Goal: Task Accomplishment & Management: Manage account settings

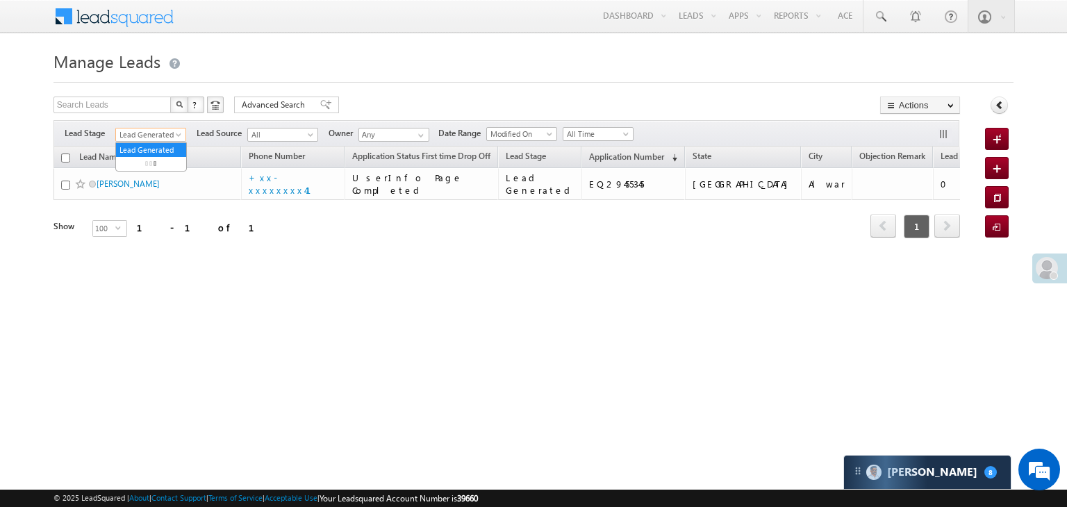
click at [166, 134] on span "Lead Generated" at bounding box center [149, 134] width 66 height 13
click at [154, 151] on link "All" at bounding box center [151, 150] width 70 height 13
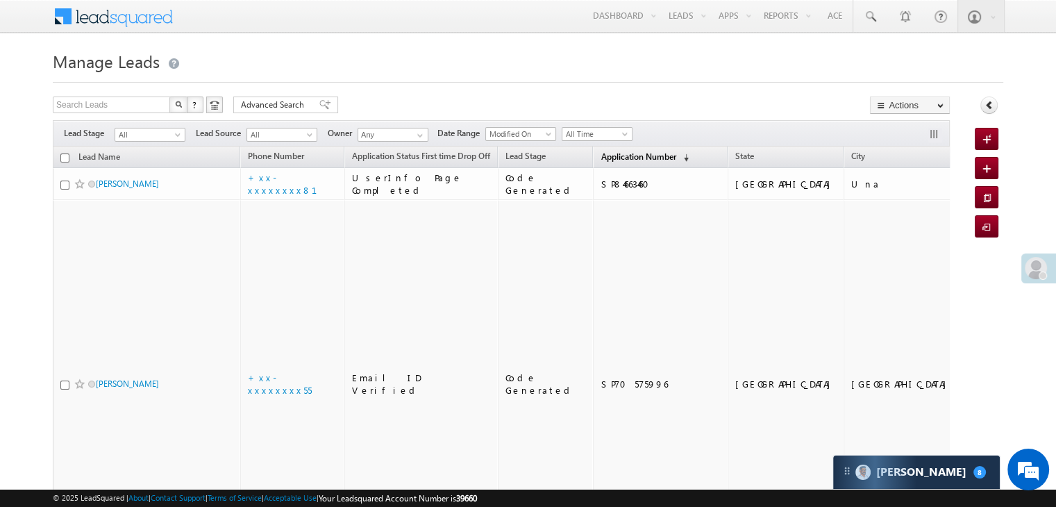
click at [617, 156] on span "Application Number" at bounding box center [638, 156] width 75 height 10
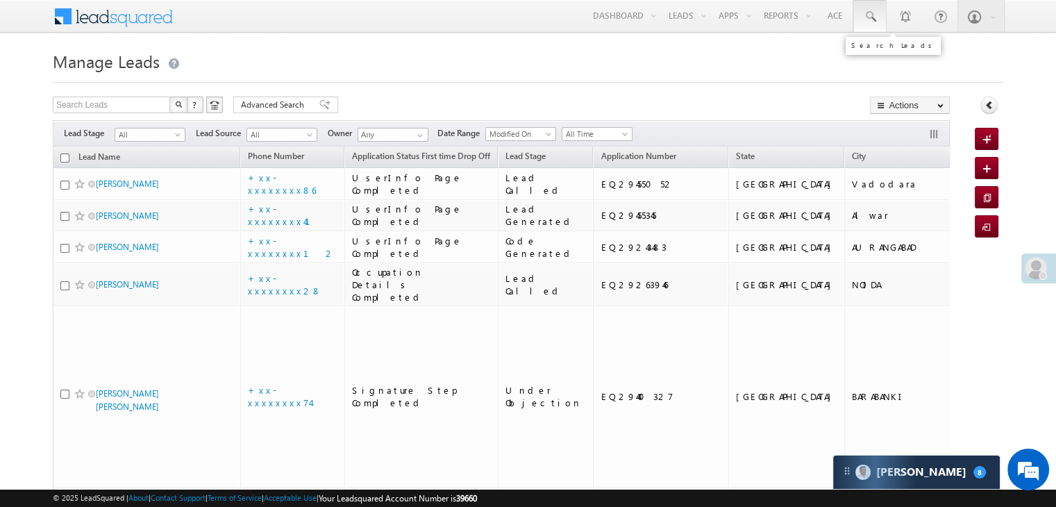
click at [878, 18] on link at bounding box center [870, 16] width 33 height 32
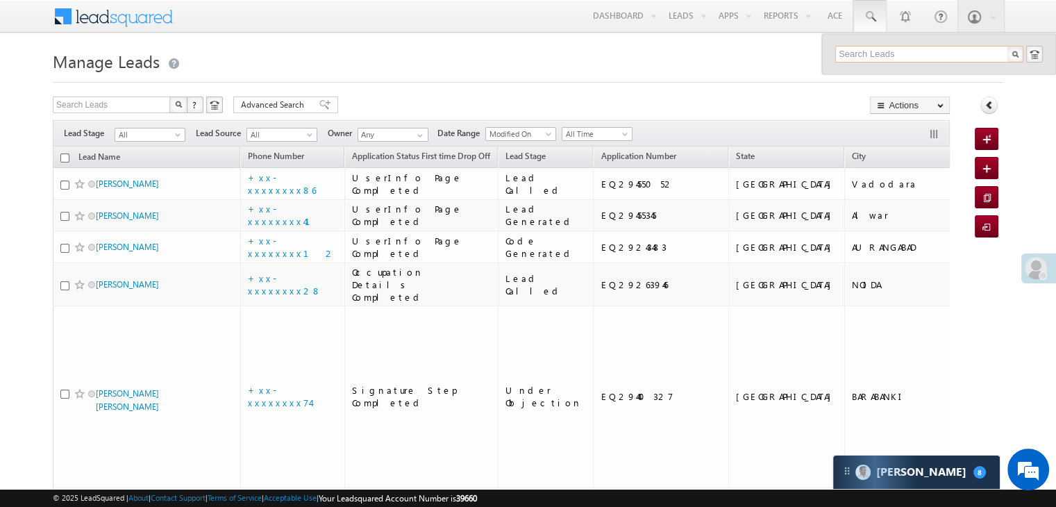
paste input "EQ29059835"
type input "EQ29059835"
click at [863, 74] on div "Rajan singh" at bounding box center [935, 74] width 186 height 15
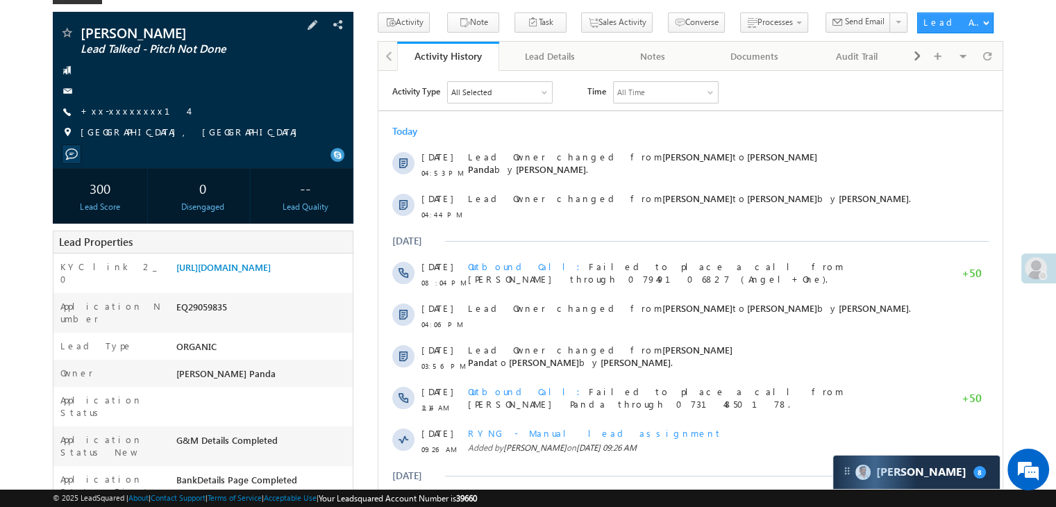
scroll to position [69, 0]
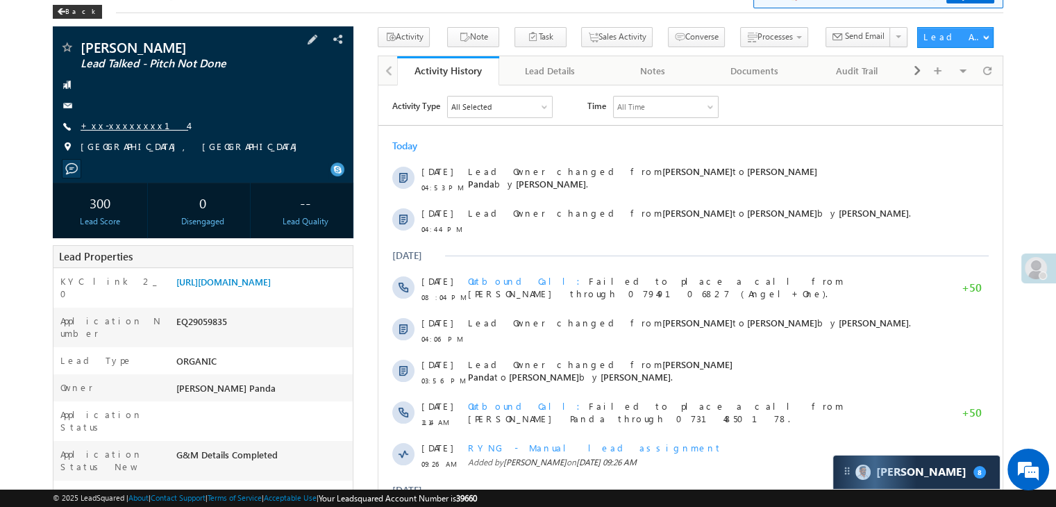
click at [122, 131] on link "+xx-xxxxxxxx14" at bounding box center [135, 125] width 108 height 12
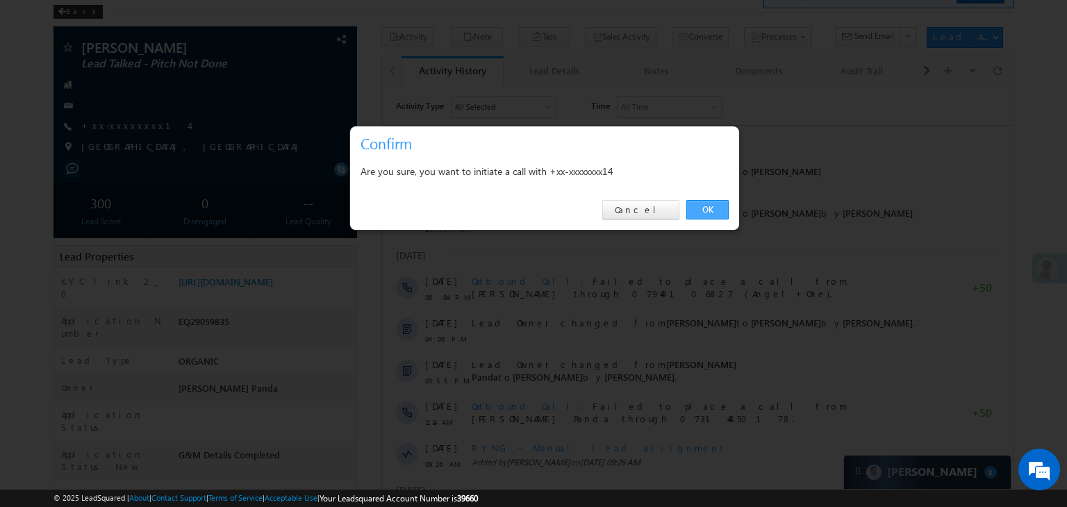
drag, startPoint x: 714, startPoint y: 206, endPoint x: 331, endPoint y: 120, distance: 392.9
click at [714, 206] on link "OK" at bounding box center [707, 209] width 42 height 19
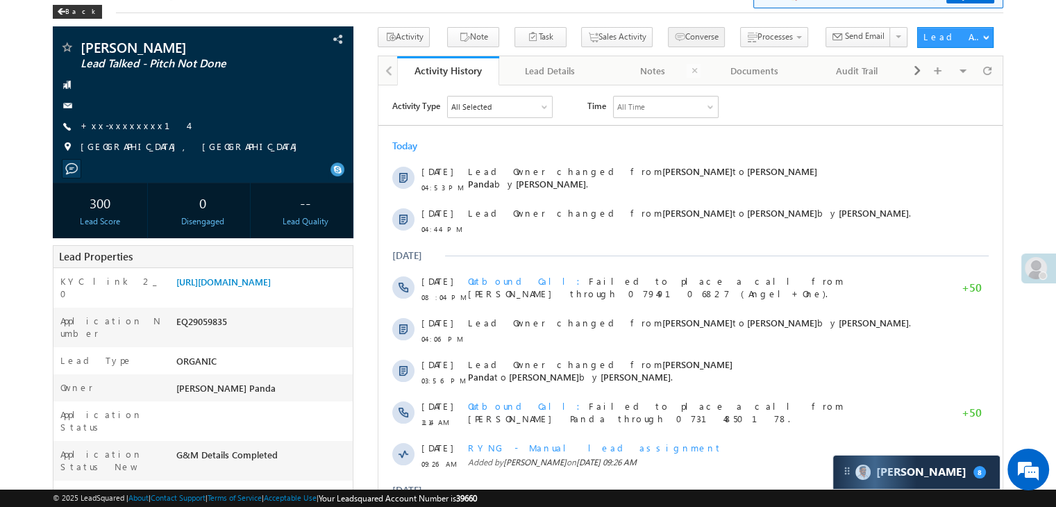
scroll to position [0, 0]
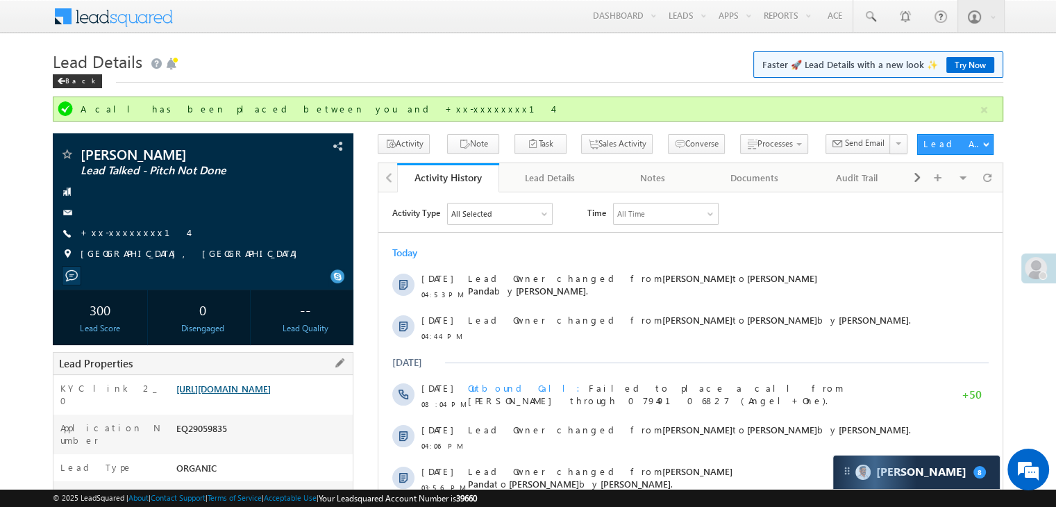
click at [253, 394] on link "https://angelbroking1-pk3em7sa.customui-test.leadsquared.com?leadId=8f438da6-58…" at bounding box center [223, 389] width 94 height 12
click at [868, 17] on span at bounding box center [870, 17] width 14 height 14
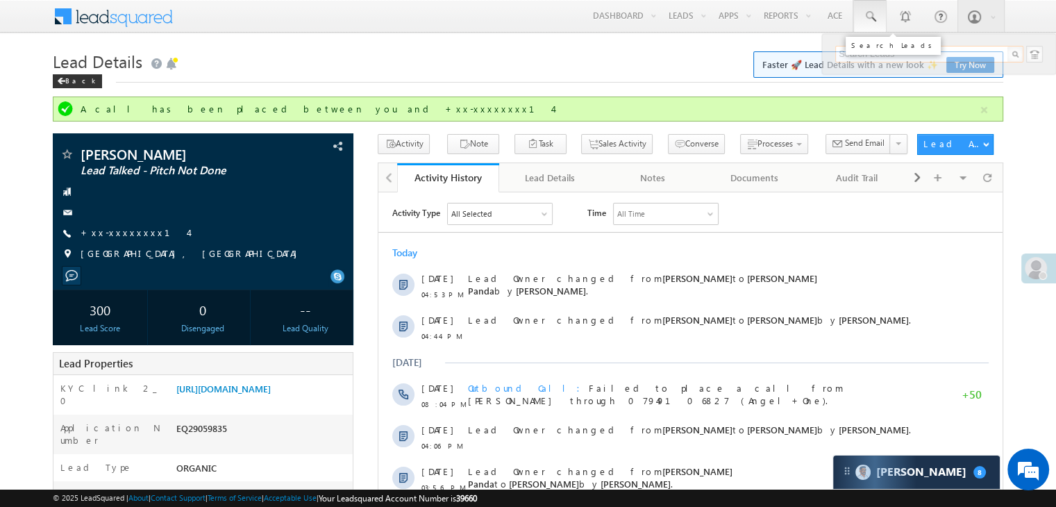
paste input "EQ29085417"
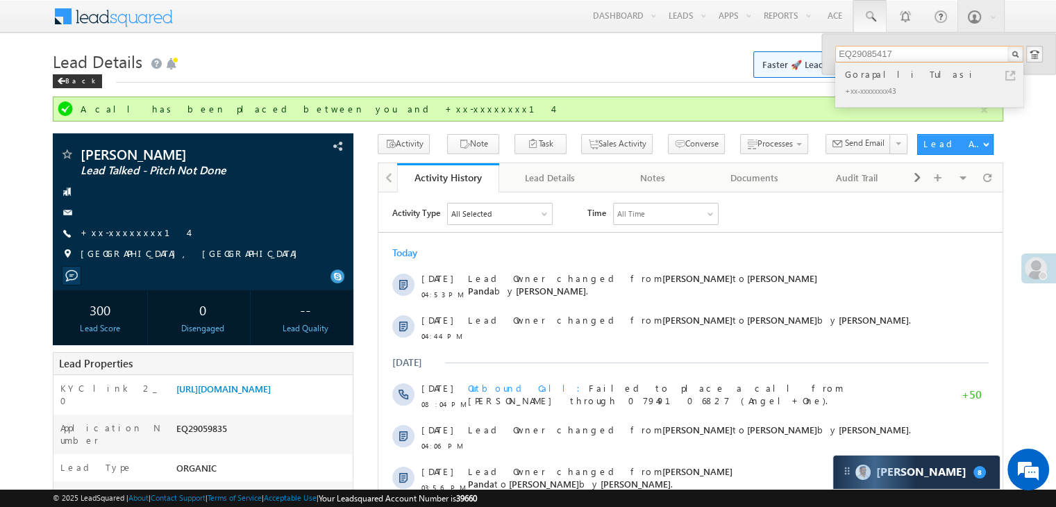
type input "EQ29085417"
click at [881, 77] on div "Gorapalli Tulasi" at bounding box center [935, 74] width 186 height 15
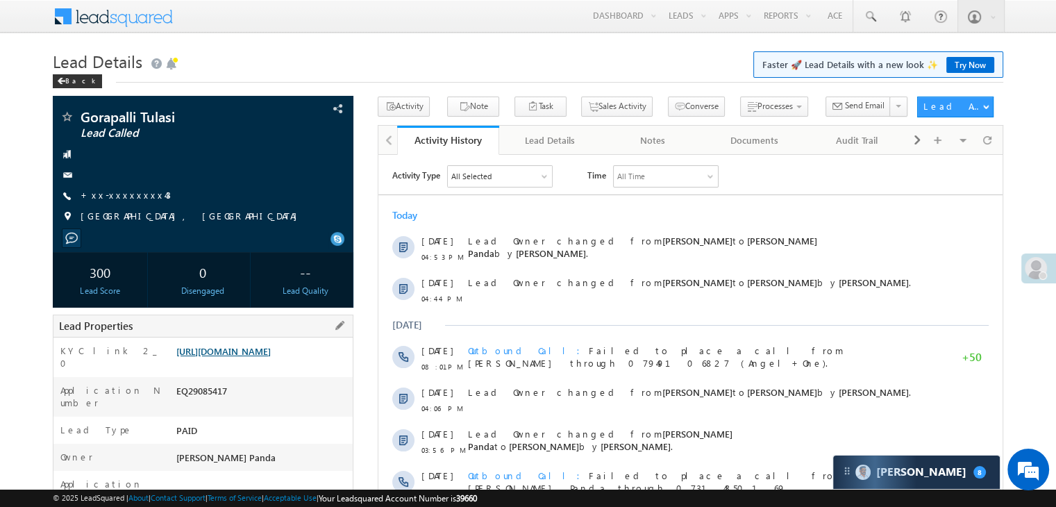
click at [271, 357] on link "https://angelbroking1-pk3em7sa.customui-test.leadsquared.com?leadId=dbc94598-f7…" at bounding box center [223, 351] width 94 height 12
click at [113, 197] on link "+xx-xxxxxxxx43" at bounding box center [126, 195] width 90 height 12
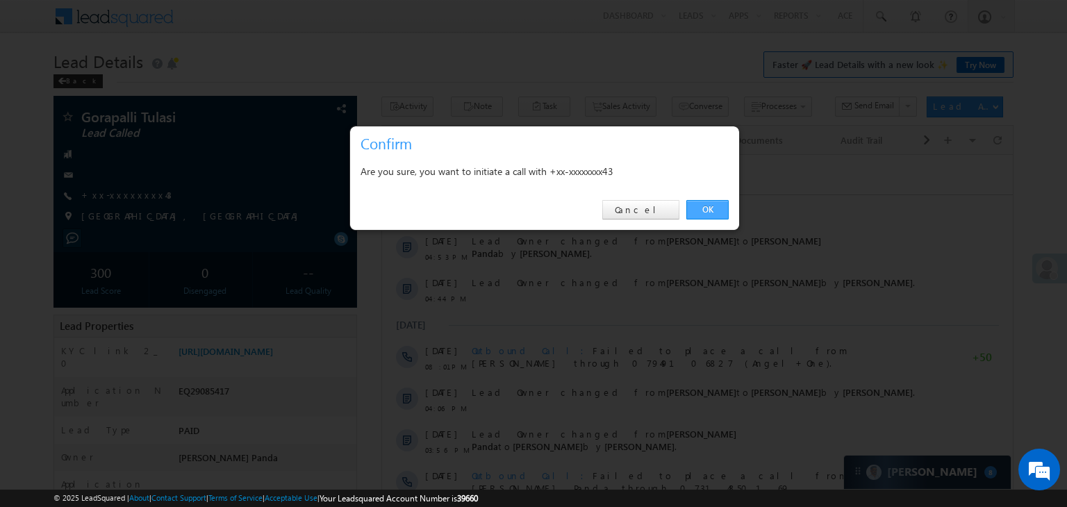
click at [705, 209] on link "OK" at bounding box center [707, 209] width 42 height 19
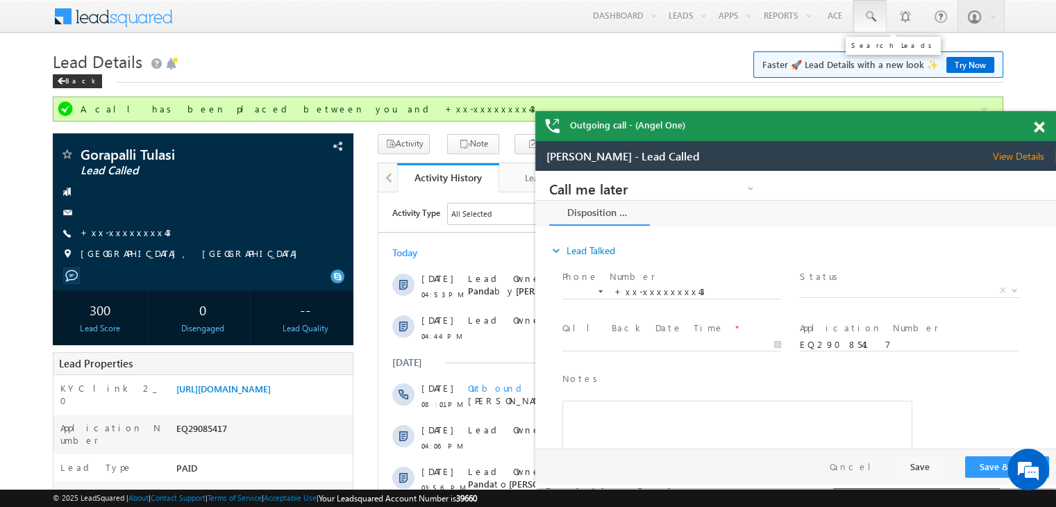
click at [875, 16] on span at bounding box center [870, 17] width 14 height 14
paste input "EQ29253310"
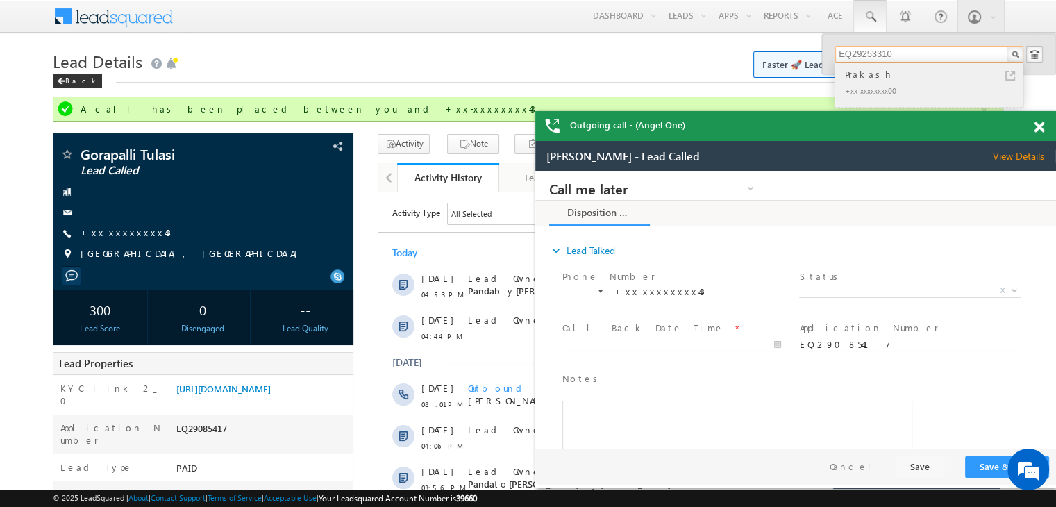
type input "EQ29253310"
click at [865, 77] on div "Prakash" at bounding box center [935, 74] width 186 height 15
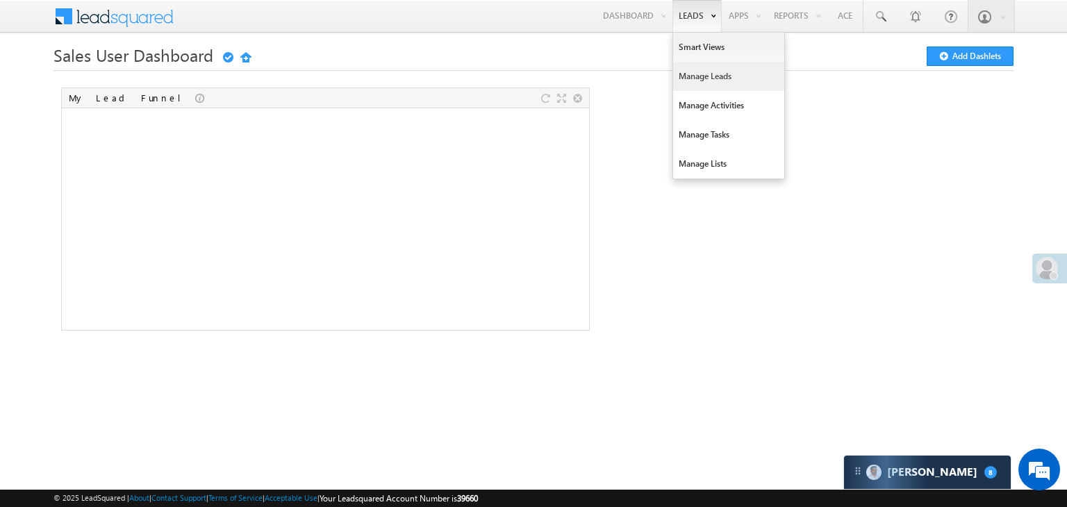
click at [699, 76] on link "Manage Leads" at bounding box center [728, 76] width 111 height 29
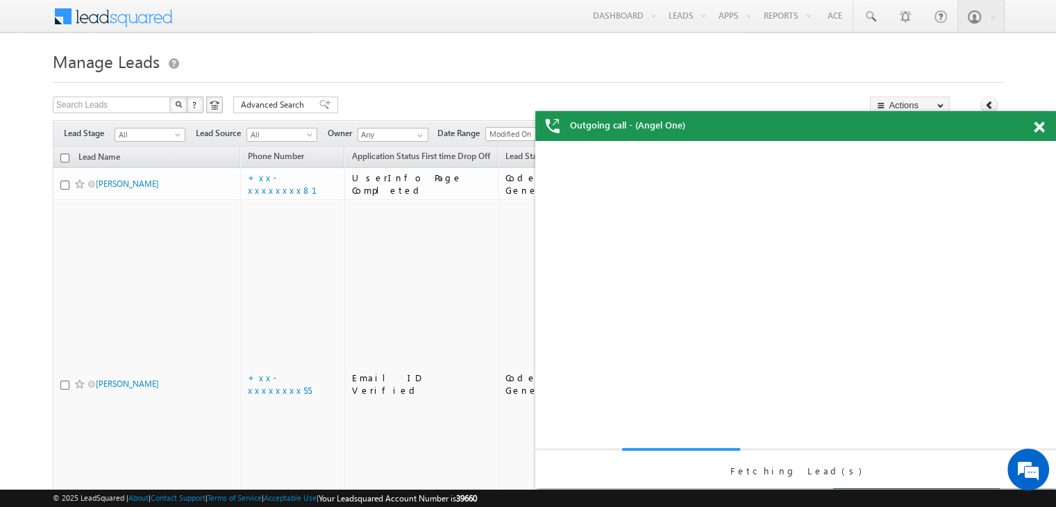
click at [1037, 128] on span at bounding box center [1039, 128] width 10 height 12
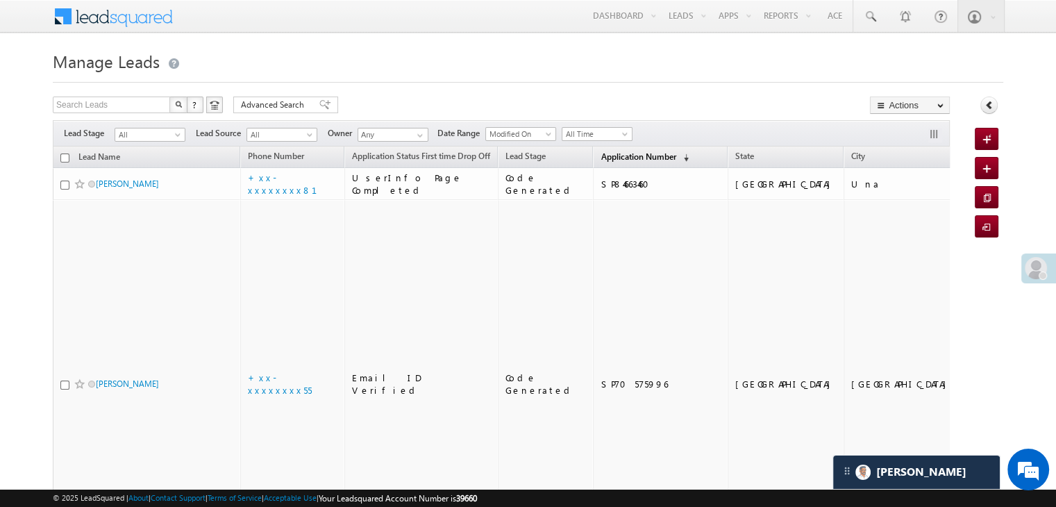
click at [601, 158] on span "Application Number" at bounding box center [638, 156] width 75 height 10
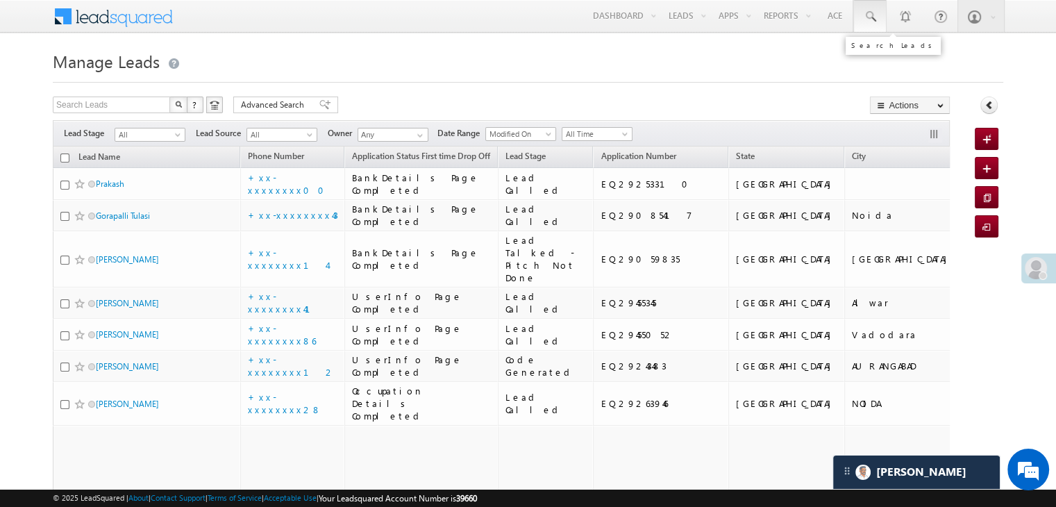
click at [871, 19] on span at bounding box center [870, 17] width 14 height 14
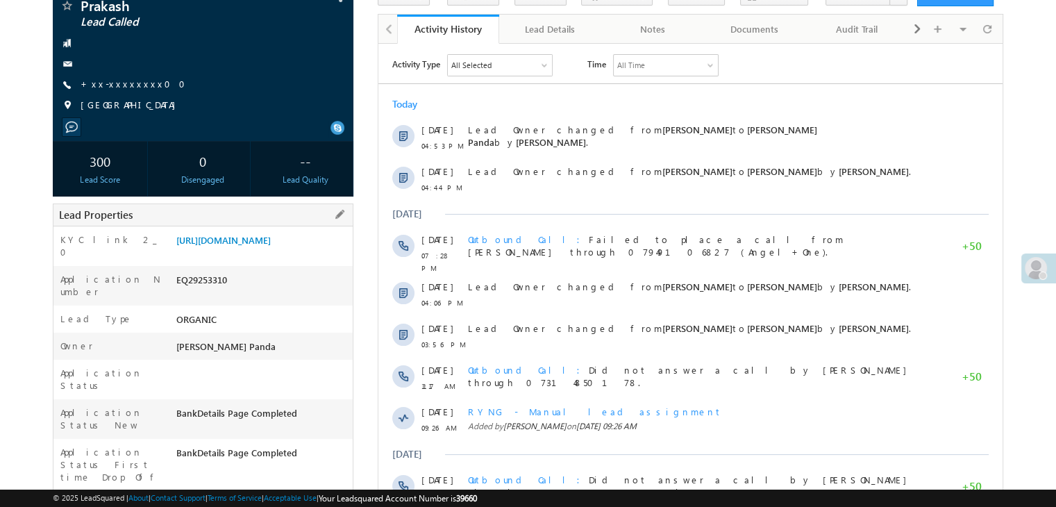
scroll to position [208, 0]
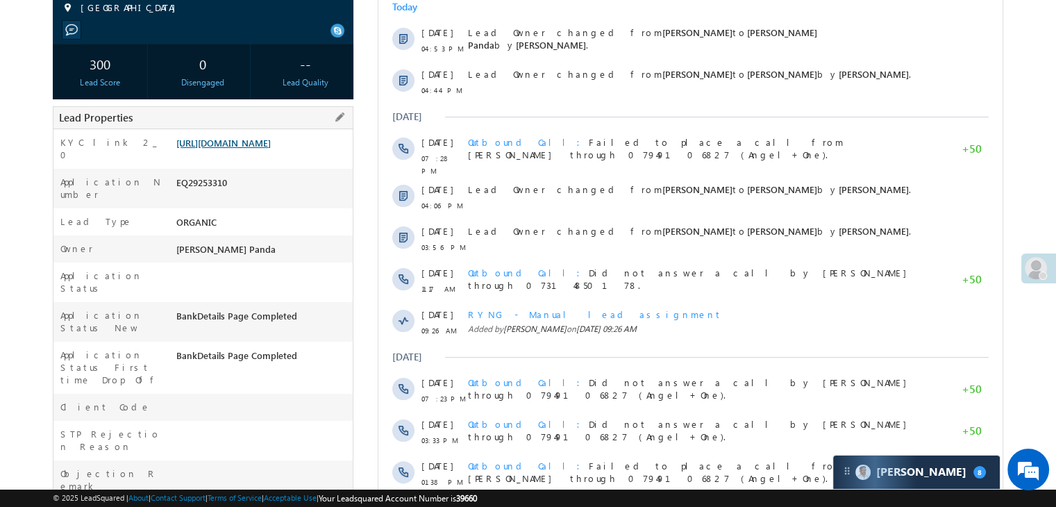
click at [263, 144] on link "[URL][DOMAIN_NAME]" at bounding box center [223, 143] width 94 height 12
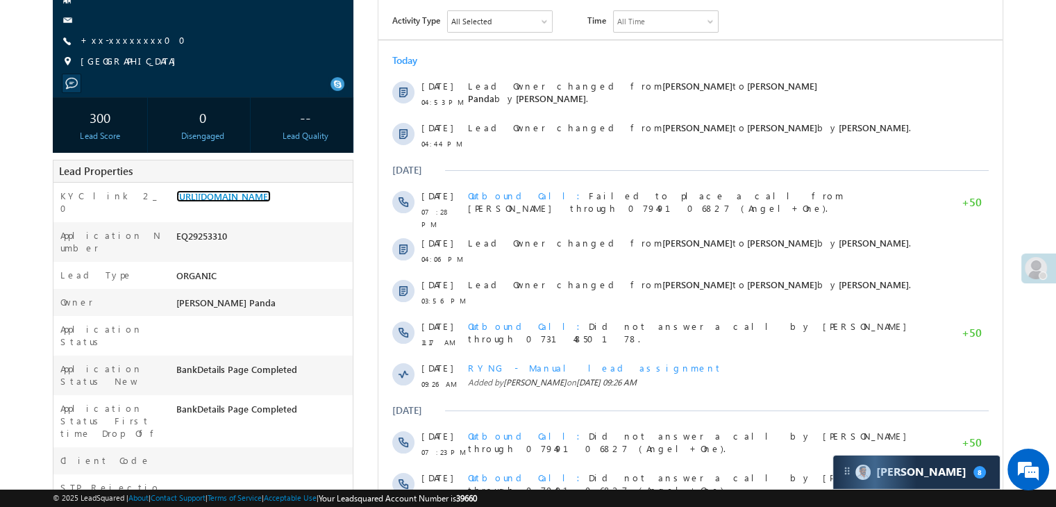
scroll to position [69, 0]
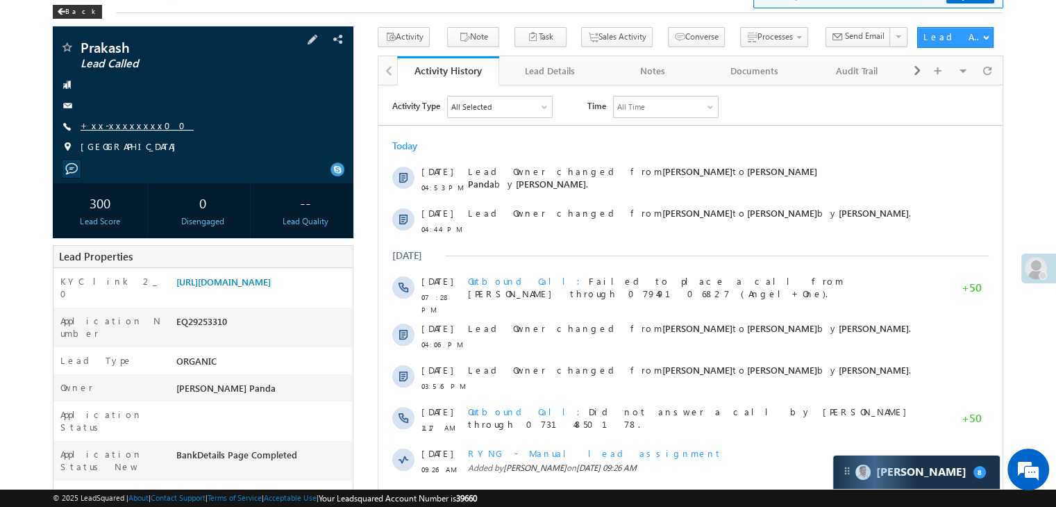
click at [117, 128] on link "+xx-xxxxxxxx00" at bounding box center [137, 125] width 113 height 12
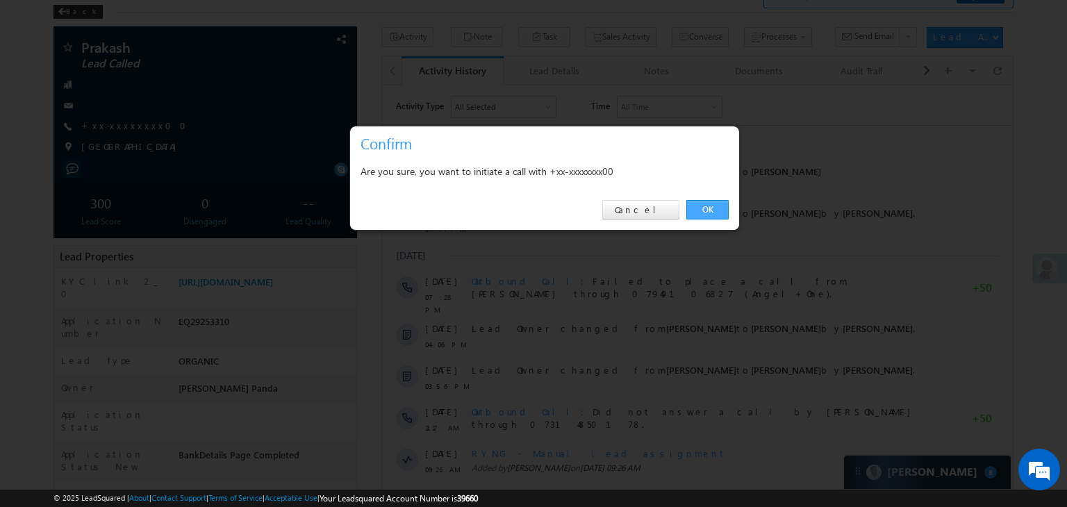
click at [704, 208] on link "OK" at bounding box center [707, 209] width 42 height 19
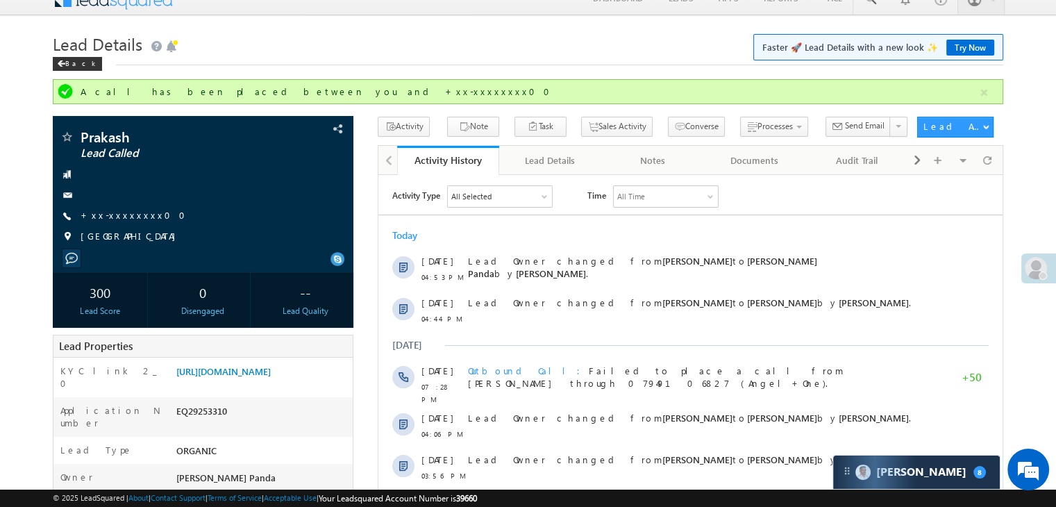
scroll to position [0, 0]
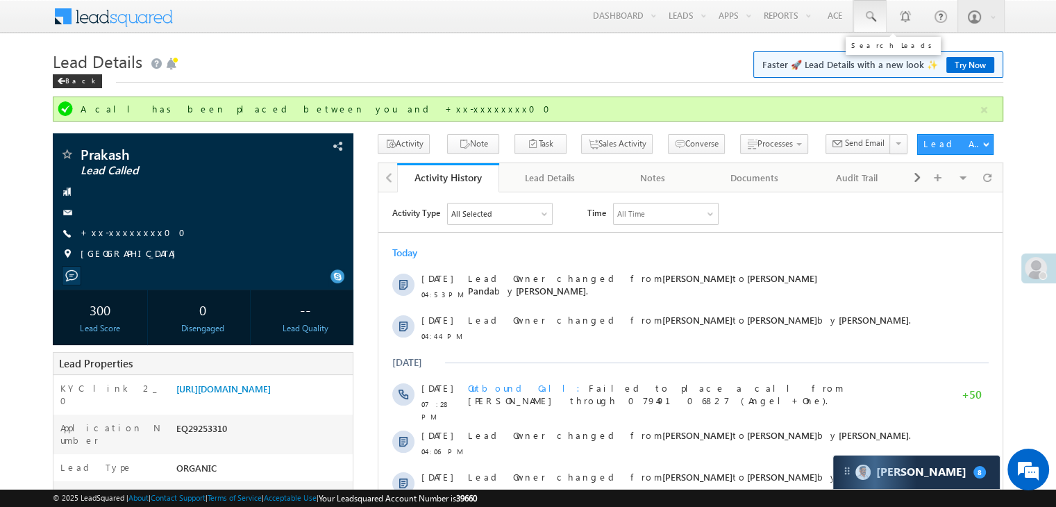
click at [870, 17] on span at bounding box center [870, 17] width 14 height 14
paste input "EQ29072088"
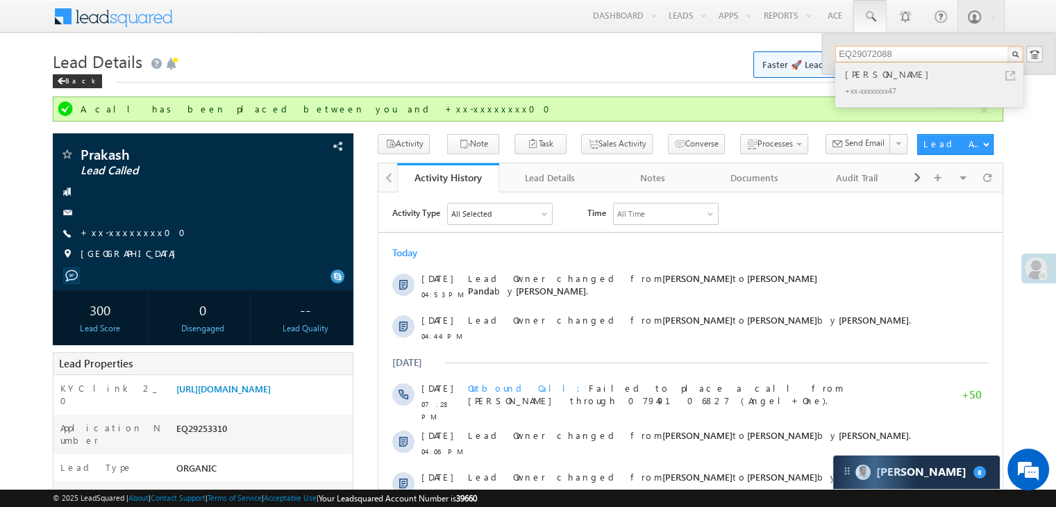
type input "EQ29072088"
click at [870, 73] on div "[PERSON_NAME]" at bounding box center [935, 74] width 186 height 15
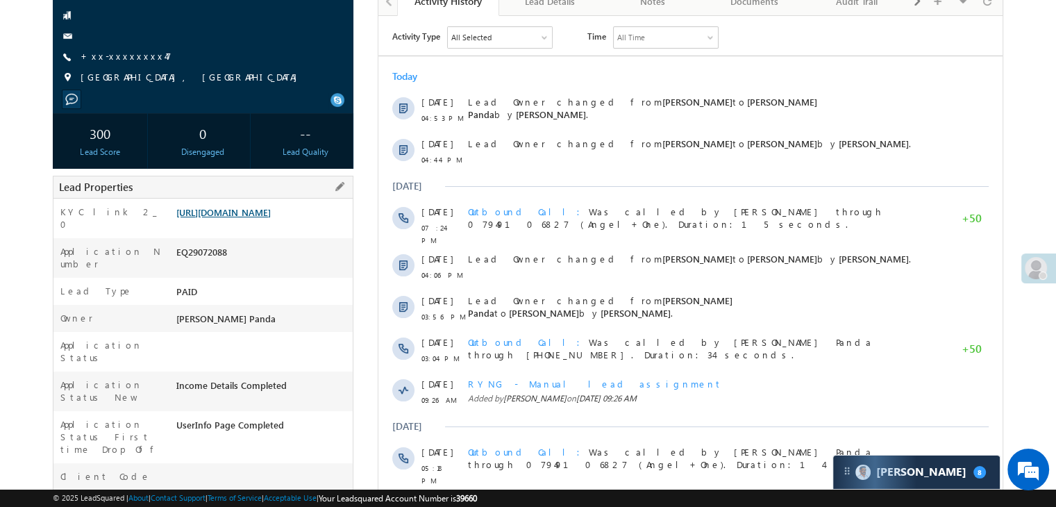
click at [269, 218] on link "[URL][DOMAIN_NAME]" at bounding box center [223, 212] width 94 height 12
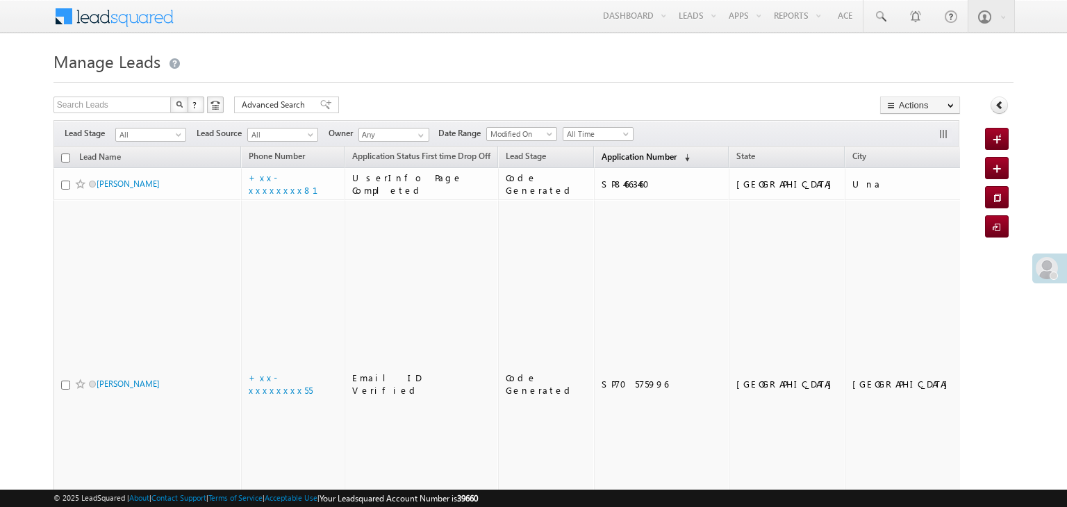
click at [601, 157] on span "Application Number" at bounding box center [638, 156] width 75 height 10
click at [609, 158] on span "Application Number" at bounding box center [638, 156] width 75 height 10
